Goal: Information Seeking & Learning: Understand process/instructions

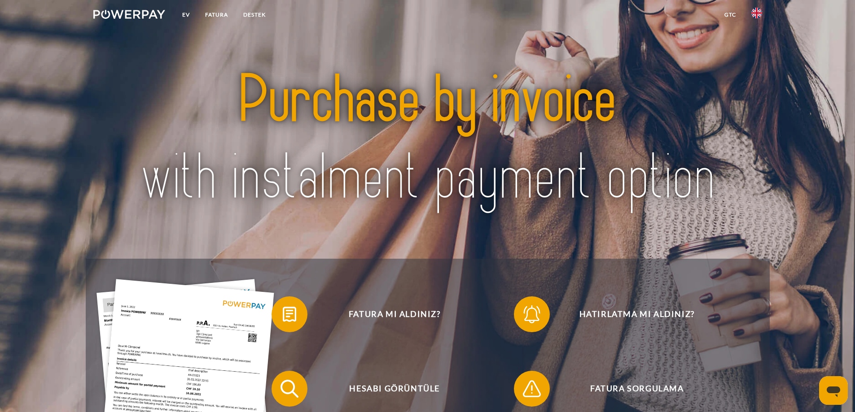
click at [216, 4] on ul "Ev [GEOGRAPHIC_DATA] Destek" at bounding box center [180, 16] width 188 height 32
click at [215, 14] on font "FATURA" at bounding box center [216, 14] width 23 height 7
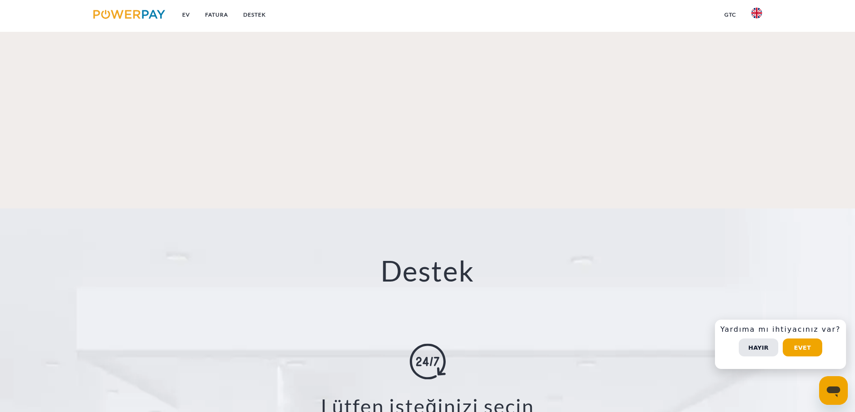
scroll to position [1439, 0]
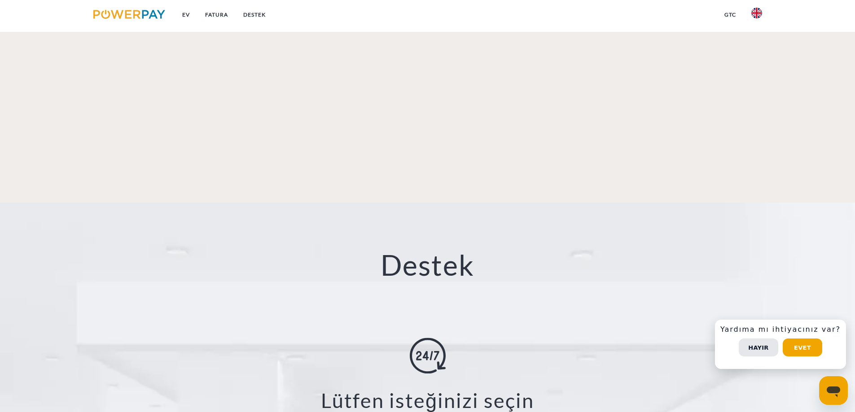
click at [438, 338] on img at bounding box center [428, 356] width 36 height 36
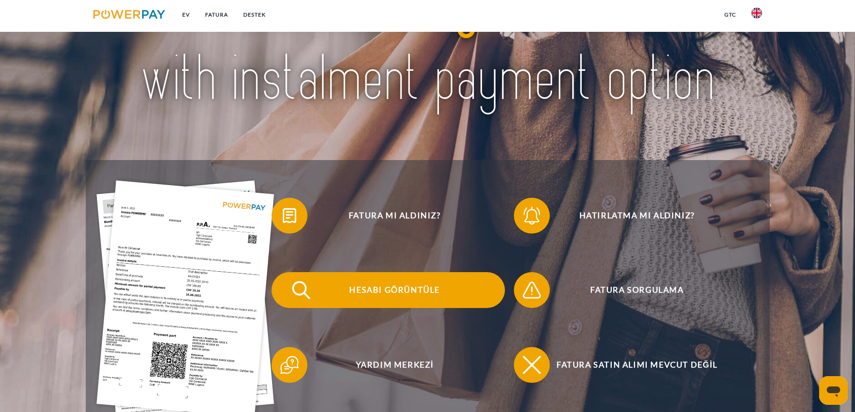
scroll to position [0, 0]
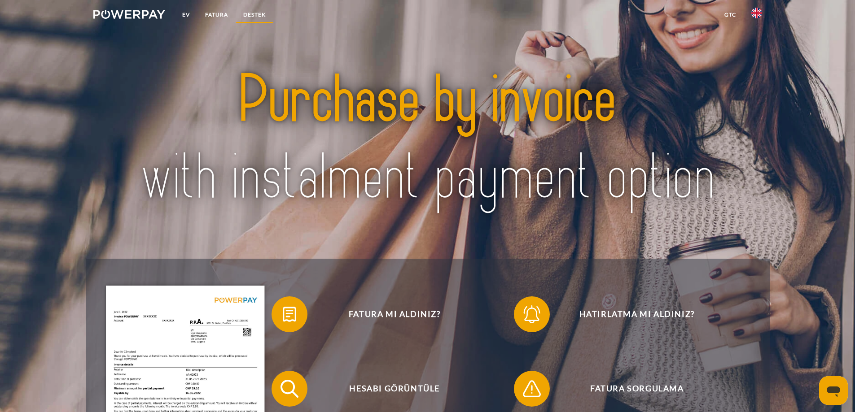
click at [261, 14] on font "Destek" at bounding box center [254, 14] width 22 height 7
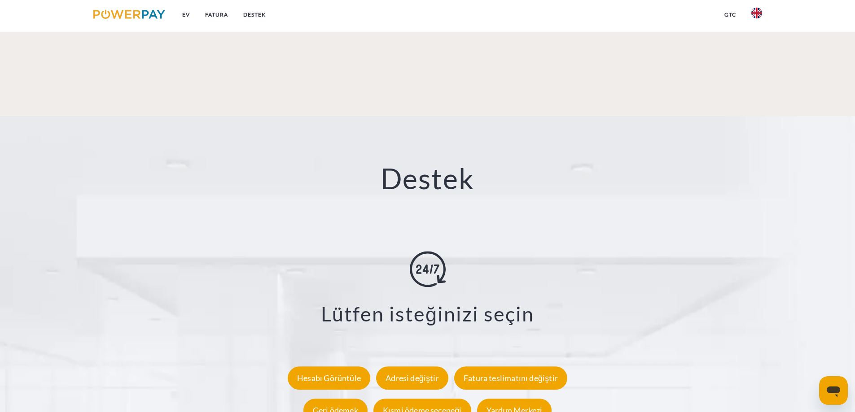
scroll to position [1531, 0]
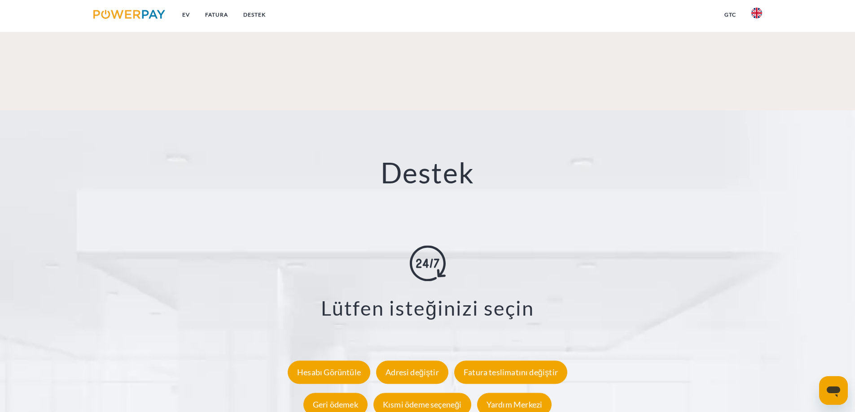
click at [436, 245] on img at bounding box center [428, 263] width 36 height 36
click at [344, 367] on font "Hesabı Görüntüle" at bounding box center [329, 372] width 64 height 10
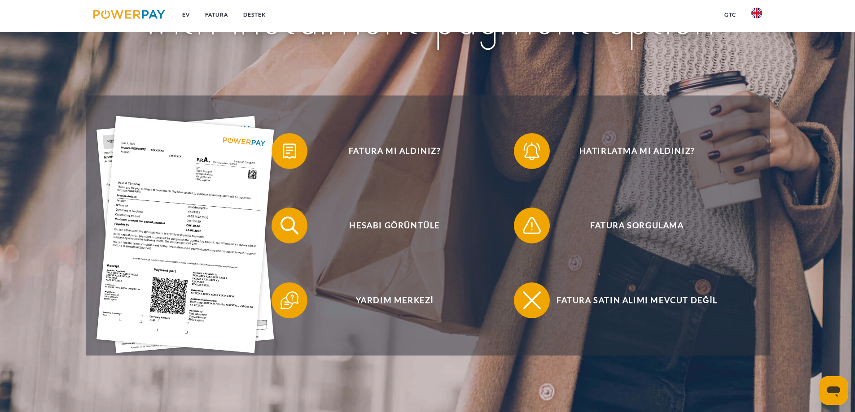
scroll to position [140, 0]
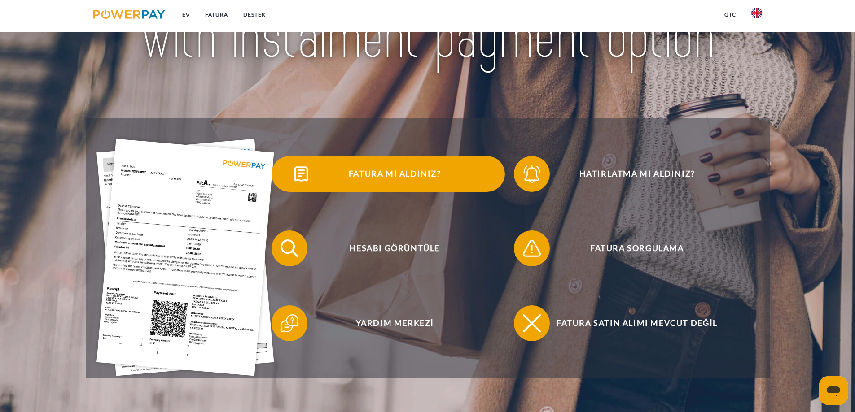
click at [392, 171] on font "Fatura mı aldınız?" at bounding box center [395, 174] width 92 height 10
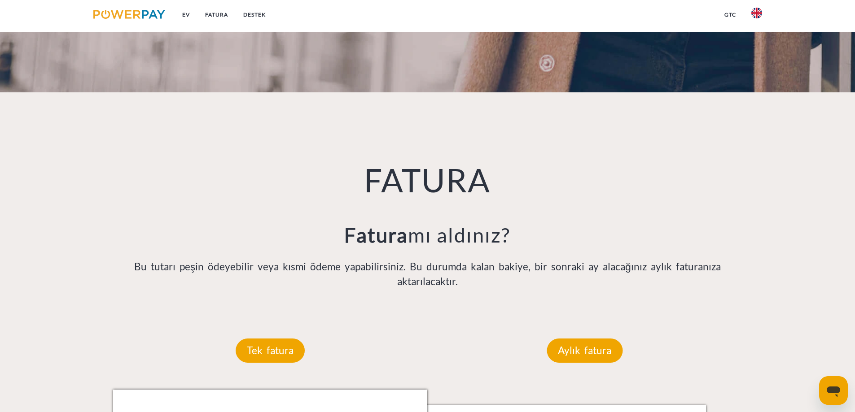
scroll to position [538, 0]
